Goal: Task Accomplishment & Management: Complete application form

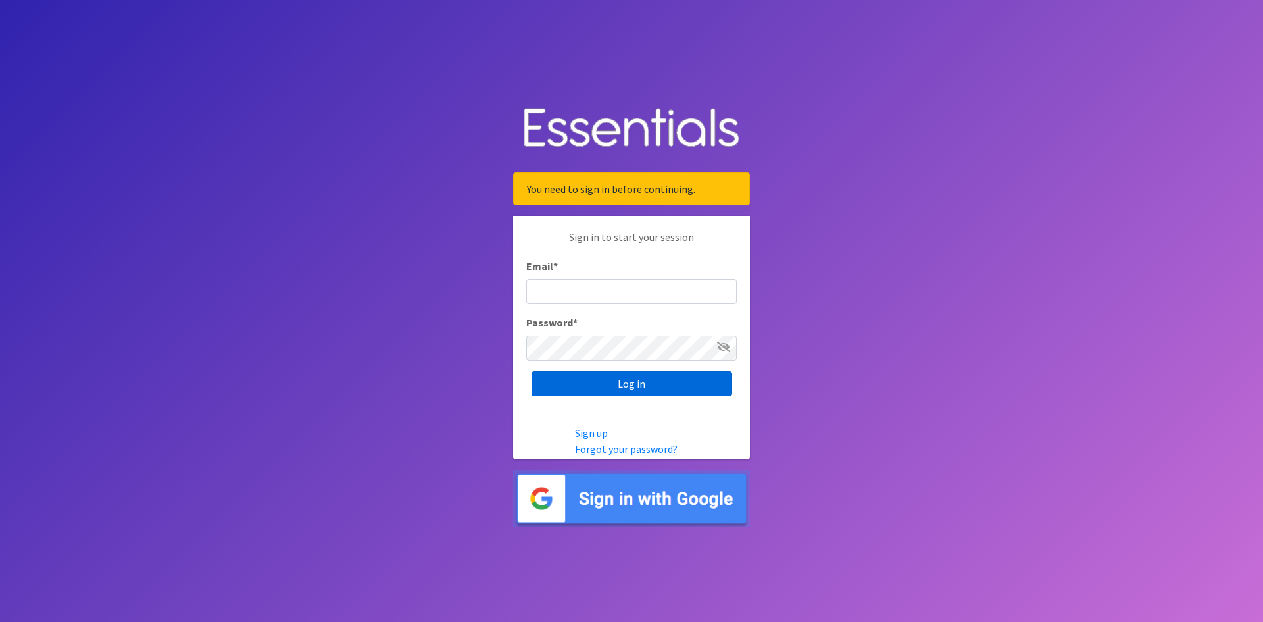
type input "[EMAIL_ADDRESS][DOMAIN_NAME]"
click at [616, 385] on input "Log in" at bounding box center [631, 383] width 201 height 25
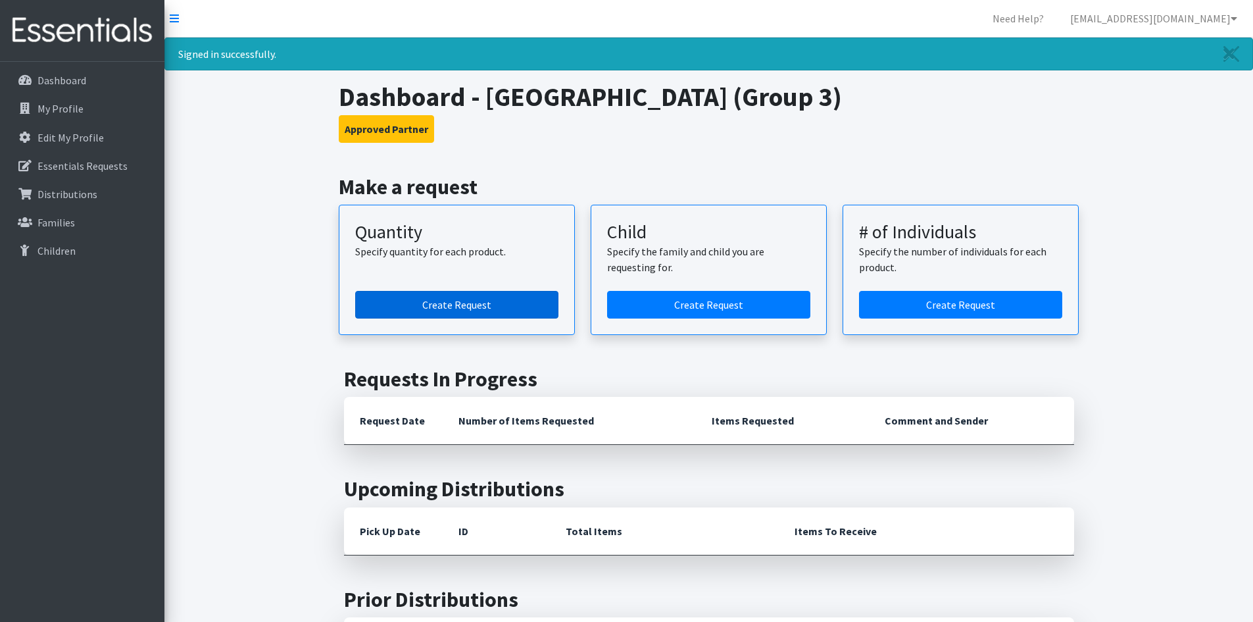
click at [460, 307] on link "Create Request" at bounding box center [456, 305] width 203 height 28
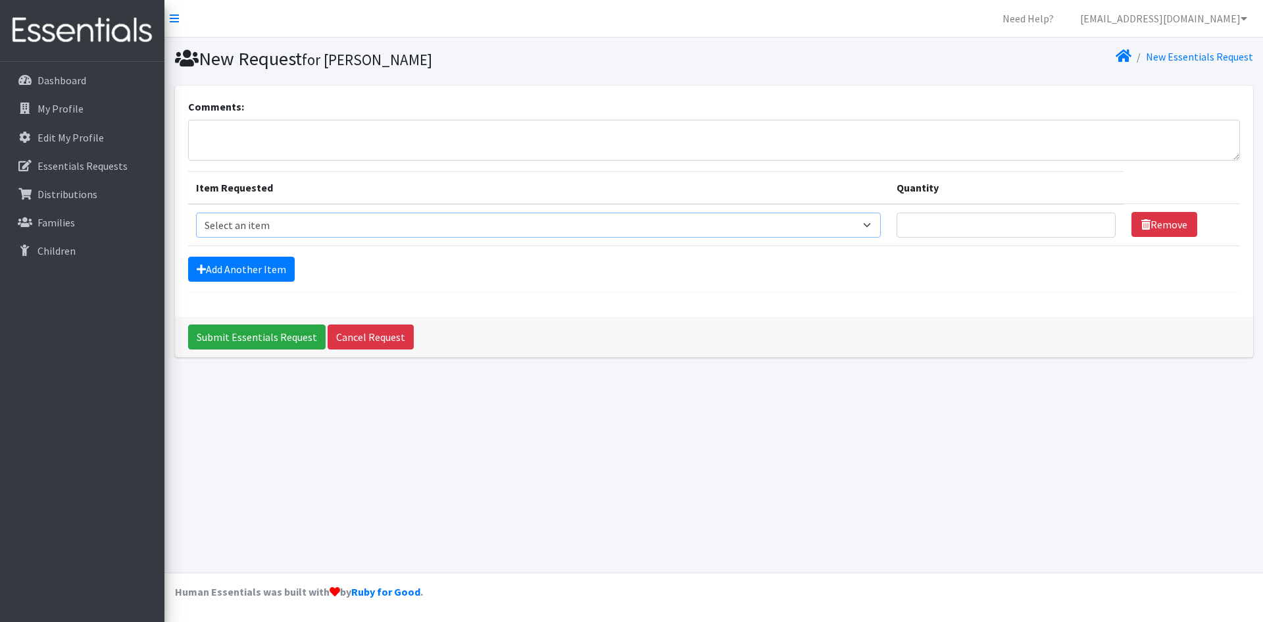
click at [406, 232] on select "Select an item Period Supplies: Mixed Kits (order by bag) Applicator-free tampo…" at bounding box center [538, 224] width 685 height 25
select select "1098"
click at [196, 212] on select "Select an item Period Supplies: Mixed Kits (order by bag) Applicator-free tampo…" at bounding box center [538, 224] width 685 height 25
click at [200, 262] on link "Add Another Item" at bounding box center [241, 269] width 107 height 25
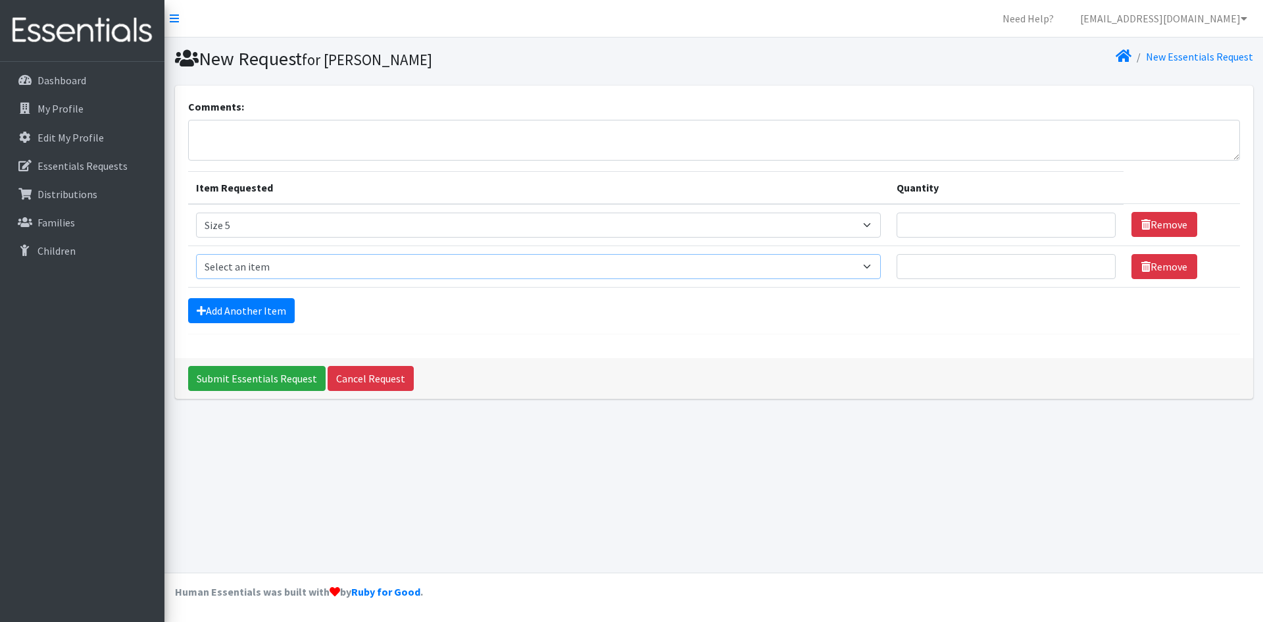
click at [221, 268] on select "Select an item Period Supplies: Mixed Kits (order by bag) Applicator-free tampo…" at bounding box center [538, 266] width 685 height 25
select select "1094"
click at [196, 254] on select "Select an item Period Supplies: Mixed Kits (order by bag) Applicator-free tampo…" at bounding box center [538, 266] width 685 height 25
click at [199, 311] on icon at bounding box center [201, 310] width 9 height 11
click at [218, 308] on link "Add Another Item" at bounding box center [241, 310] width 107 height 25
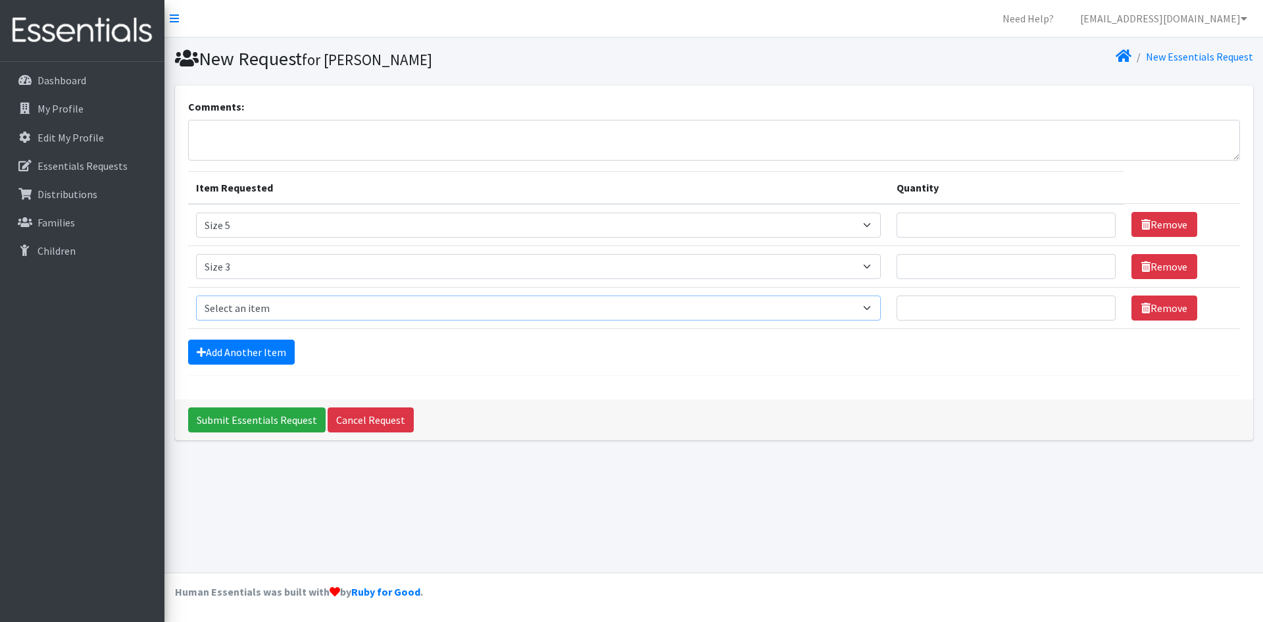
click at [232, 310] on select "Select an item Period Supplies: Mixed Kits (order by bag) Applicator-free tampo…" at bounding box center [538, 307] width 685 height 25
select select "1097"
click at [196, 295] on select "Select an item Period Supplies: Mixed Kits (order by bag) Applicator-free tampo…" at bounding box center [538, 307] width 685 height 25
click at [260, 352] on link "Add Another Item" at bounding box center [241, 351] width 107 height 25
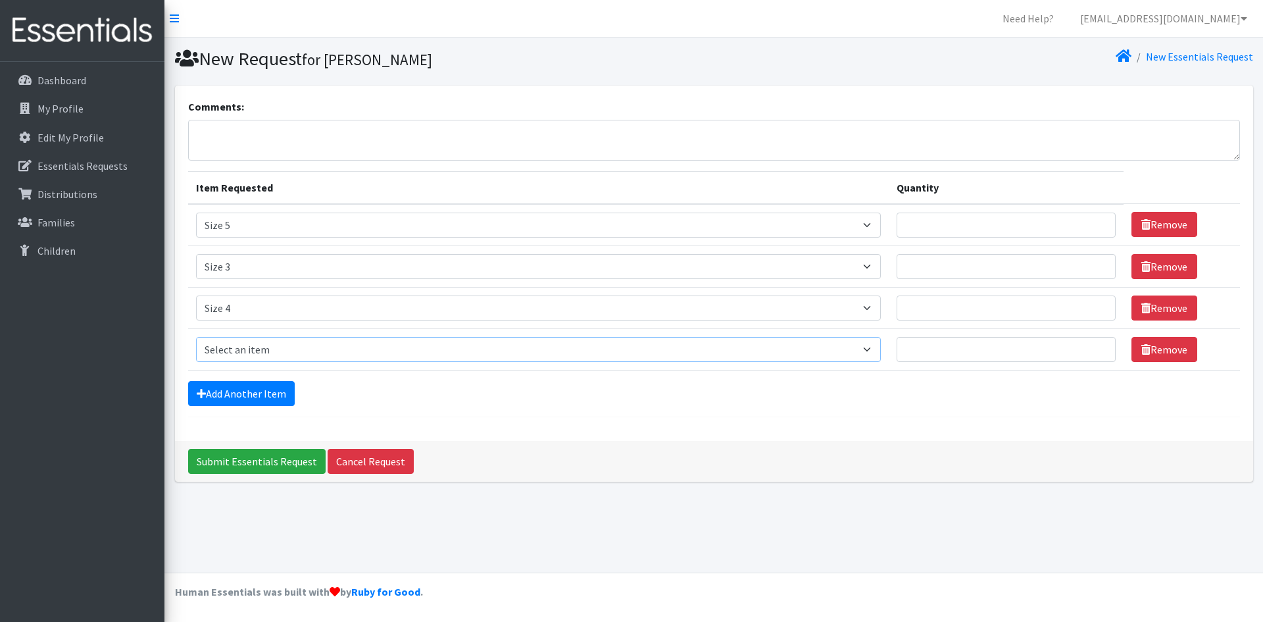
click at [312, 345] on select "Select an item Period Supplies: Mixed Kits (order by bag) Applicator-free tampo…" at bounding box center [538, 349] width 685 height 25
select select "8796"
click at [196, 337] on select "Select an item Period Supplies: Mixed Kits (order by bag) Applicator-free tampo…" at bounding box center [538, 349] width 685 height 25
click at [241, 385] on link "Add Another Item" at bounding box center [241, 393] width 107 height 25
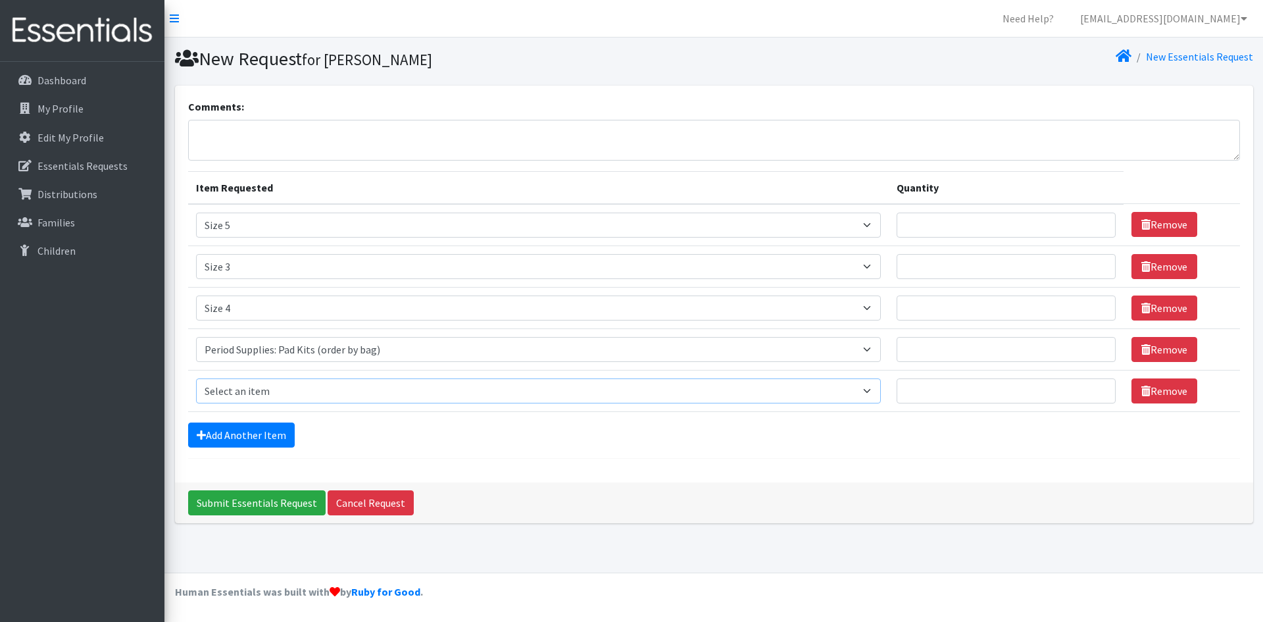
click at [243, 386] on select "Select an item Period Supplies: Mixed Kits (order by bag) Applicator-free tampo…" at bounding box center [538, 390] width 685 height 25
click at [971, 52] on div "New Essentials Request" at bounding box center [986, 58] width 544 height 23
click at [241, 140] on textarea "Comments:" at bounding box center [714, 140] width 1052 height 41
click at [1100, 222] on input "1" at bounding box center [1005, 224] width 219 height 25
click at [1100, 222] on input "2" at bounding box center [1005, 224] width 219 height 25
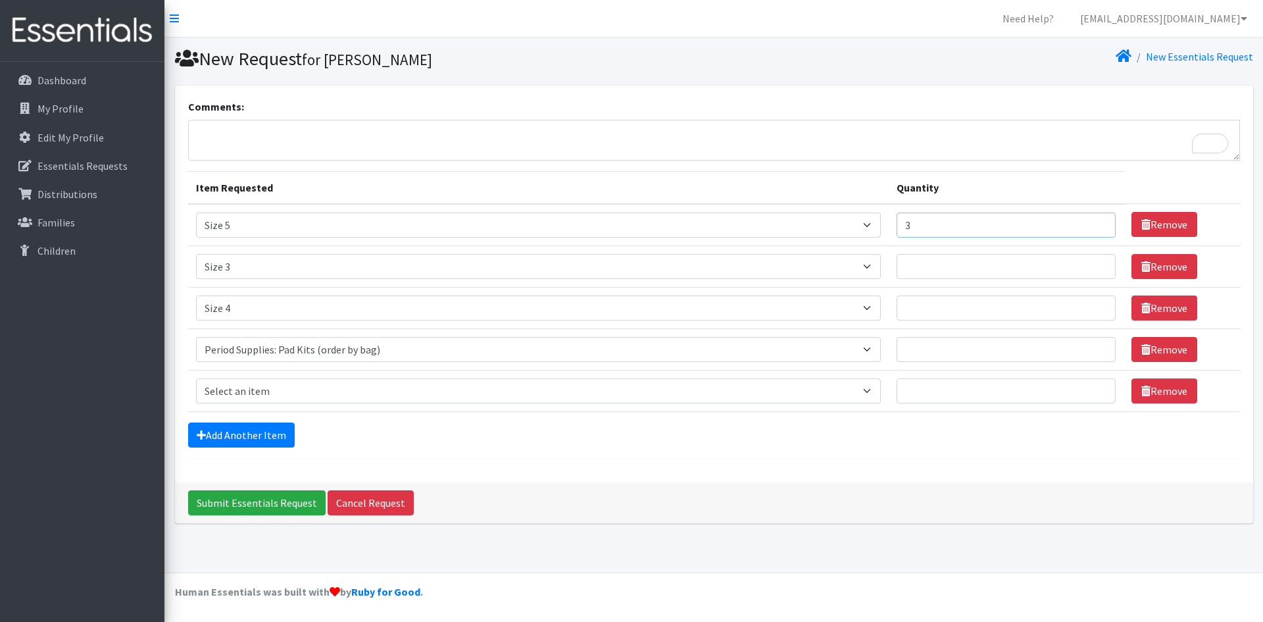
click at [1100, 222] on input "3" at bounding box center [1005, 224] width 219 height 25
type input "4"
click at [1100, 222] on input "4" at bounding box center [1005, 224] width 219 height 25
click at [1097, 345] on input "1" at bounding box center [1005, 349] width 219 height 25
type input "2"
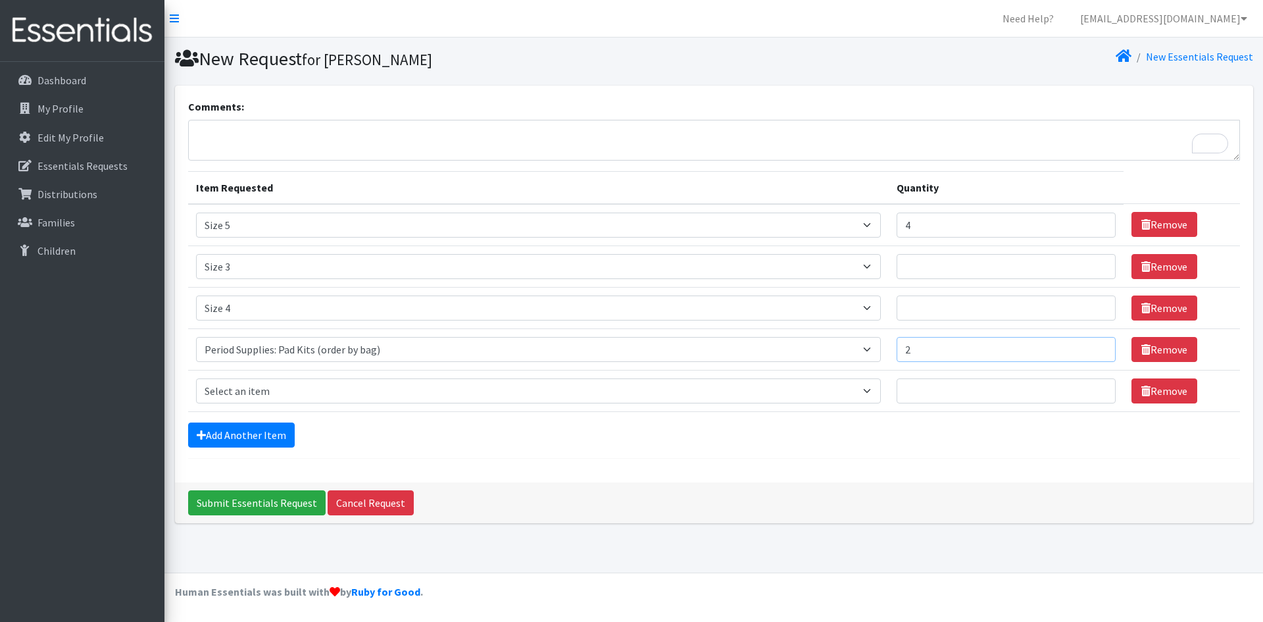
click at [1098, 345] on input "2" at bounding box center [1005, 349] width 219 height 25
click at [1098, 262] on input "1" at bounding box center [1005, 266] width 219 height 25
click at [1098, 262] on input "2" at bounding box center [1005, 266] width 219 height 25
type input "3"
click at [1098, 262] on input "3" at bounding box center [1005, 266] width 219 height 25
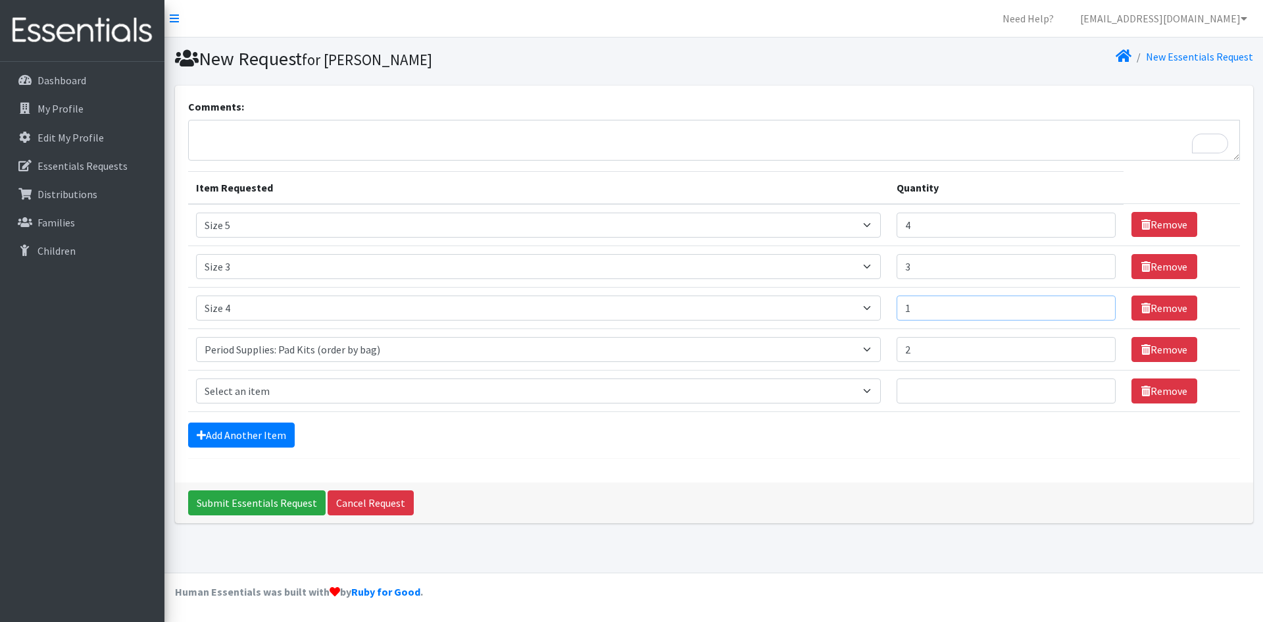
click at [1098, 305] on input "1" at bounding box center [1005, 307] width 219 height 25
click at [1098, 305] on input "2" at bounding box center [1005, 307] width 219 height 25
type input "3"
click at [1098, 305] on input "3" at bounding box center [1005, 307] width 219 height 25
click at [233, 132] on textarea "Comments:" at bounding box center [714, 140] width 1052 height 41
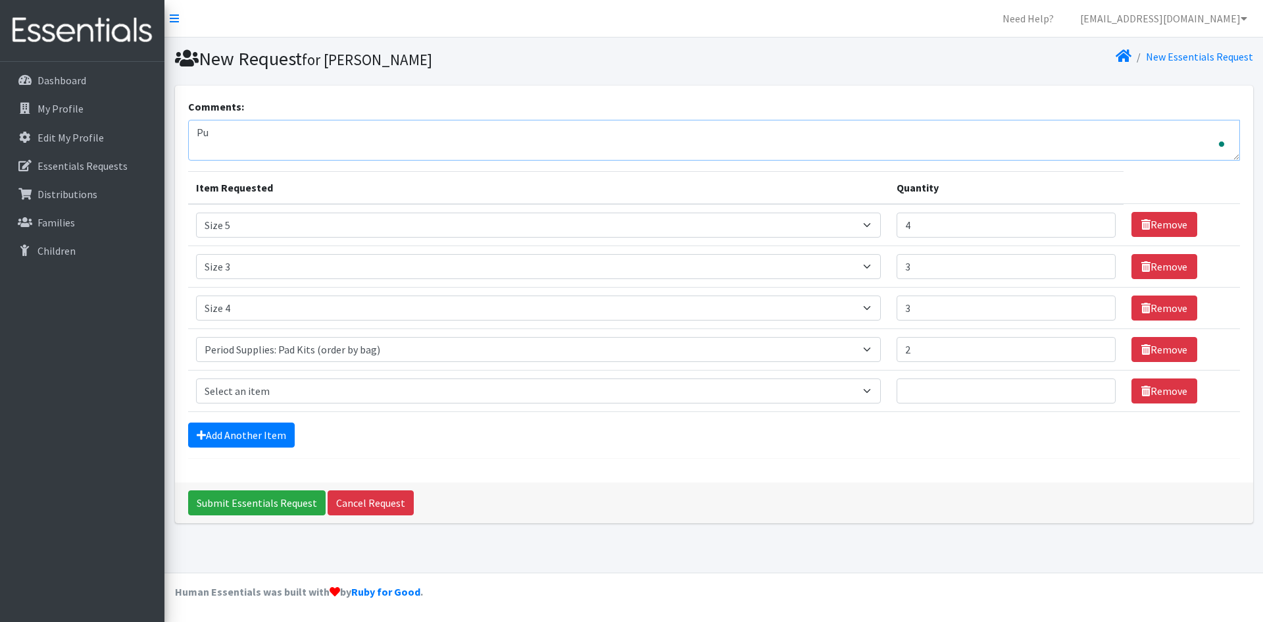
type textarea "P"
type textarea "Training Pants Sizes: 4T, 5T, 6T and 7T, 2 packages each"
click at [429, 398] on select "Select an item Period Supplies: Mixed Kits (order by bag) Applicator-free tampo…" at bounding box center [538, 390] width 685 height 25
select select "6073"
click at [196, 378] on select "Select an item Period Supplies: Mixed Kits (order by bag) Applicator-free tampo…" at bounding box center [538, 390] width 685 height 25
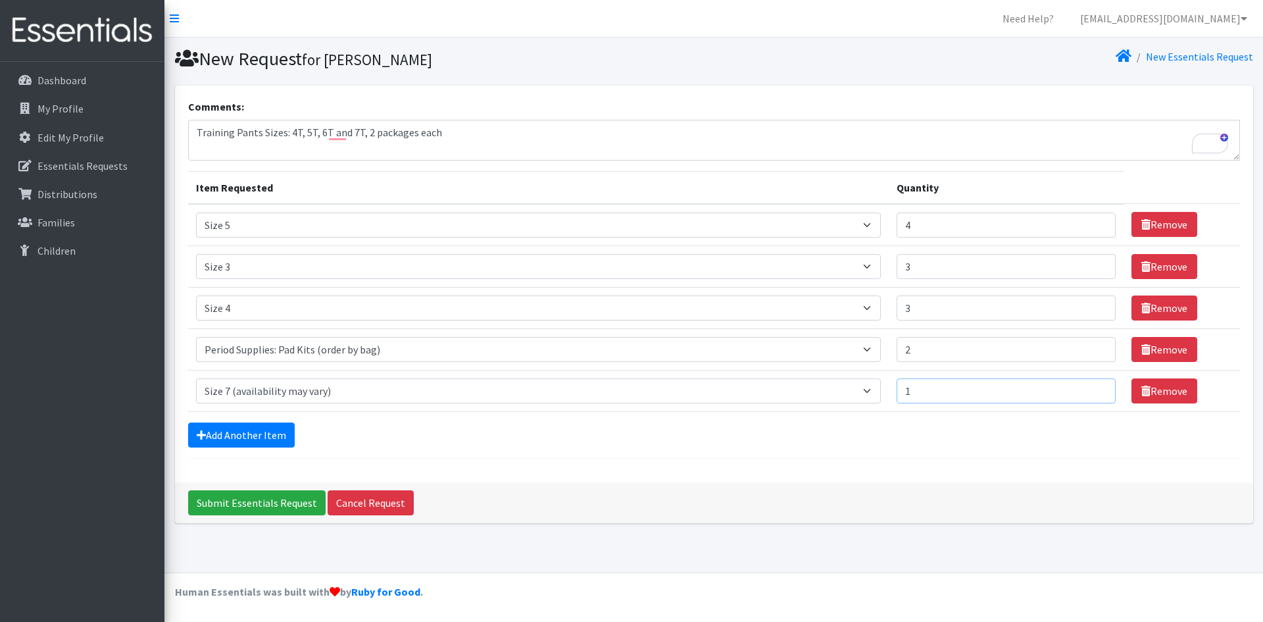
click at [1094, 387] on input "1" at bounding box center [1005, 390] width 219 height 25
type input "2"
click at [1099, 388] on input "2" at bounding box center [1005, 390] width 219 height 25
type textarea "Training Pants Sizes: 4T, 5T, 6T, and 7T, 2 packages each"
click at [241, 502] on input "Submit Essentials Request" at bounding box center [256, 502] width 137 height 25
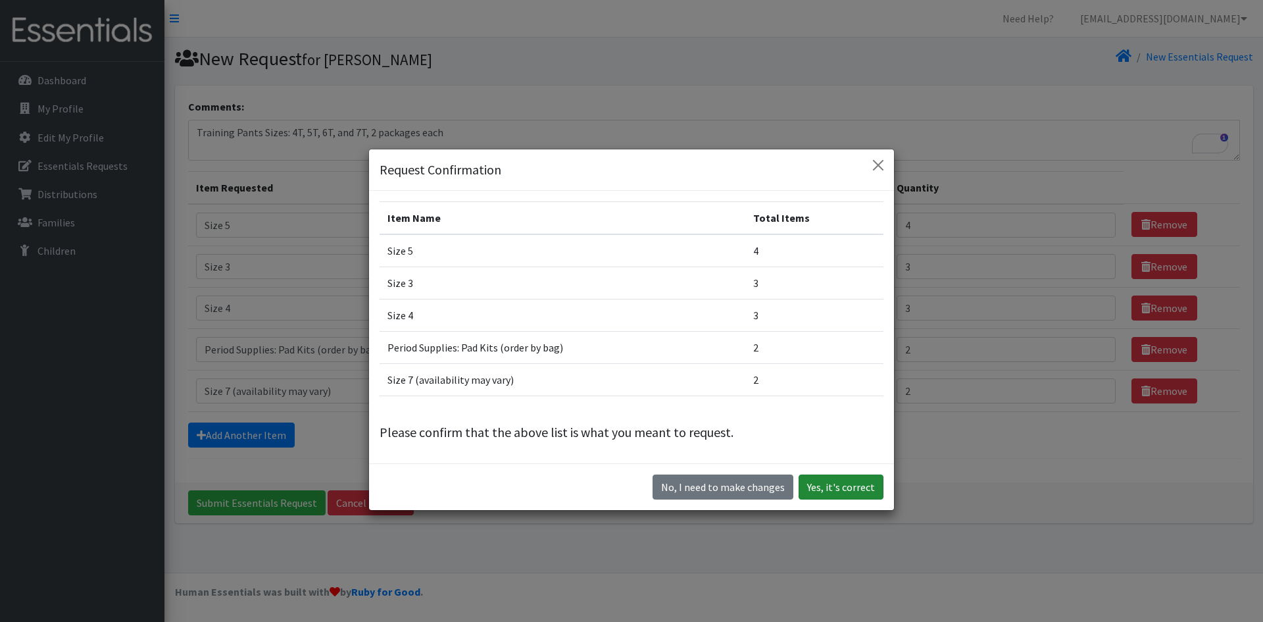
click at [825, 487] on button "Yes, it's correct" at bounding box center [840, 486] width 85 height 25
